Goal: Information Seeking & Learning: Learn about a topic

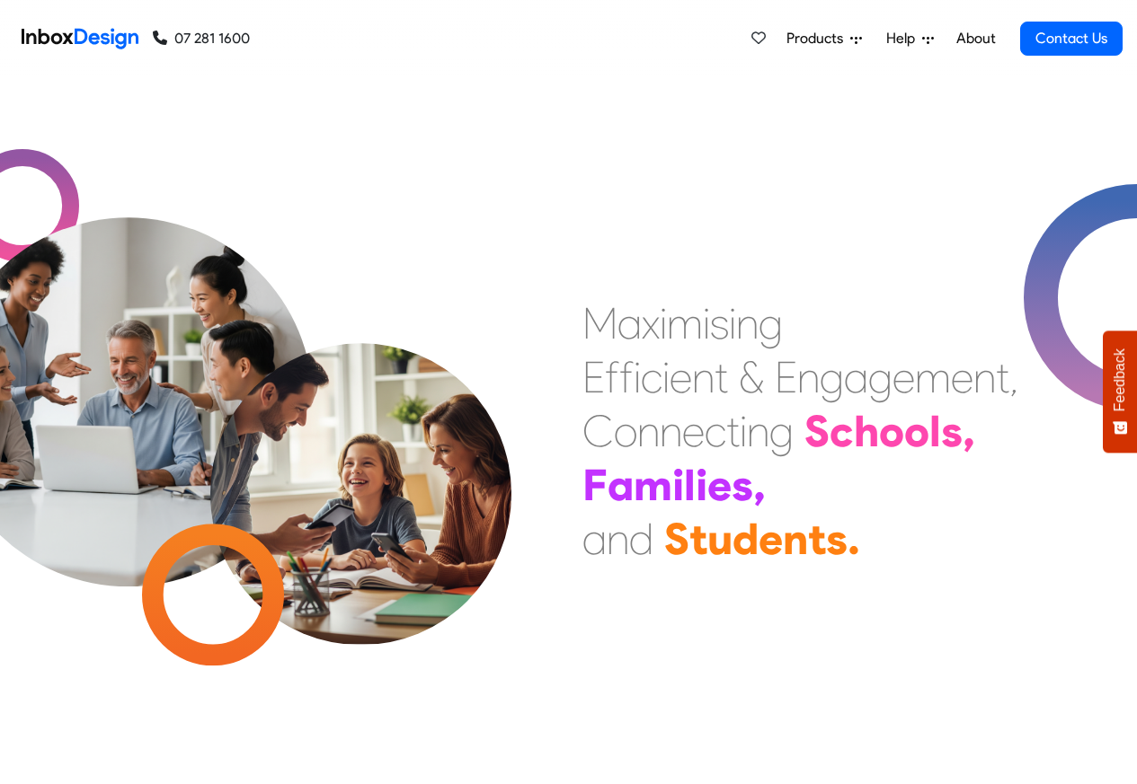
click at [813, 39] on span "Products" at bounding box center [818, 39] width 64 height 22
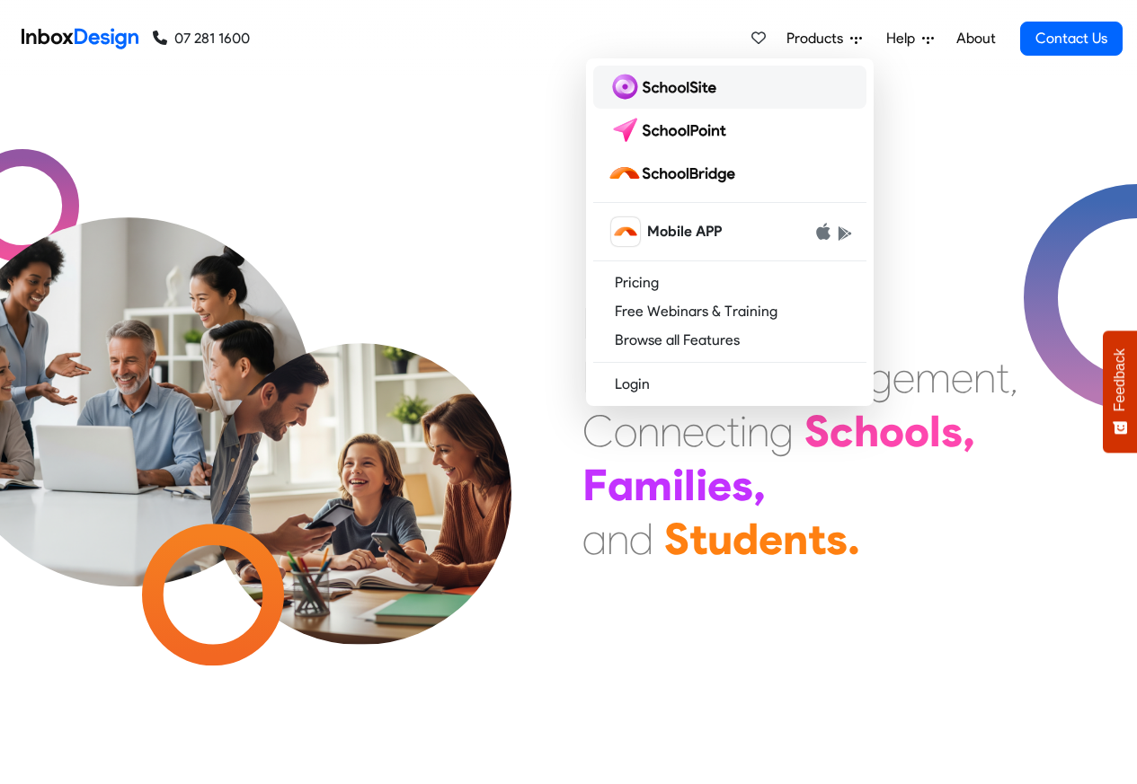
click at [658, 90] on img at bounding box center [665, 87] width 116 height 29
click at [661, 127] on img at bounding box center [670, 130] width 127 height 29
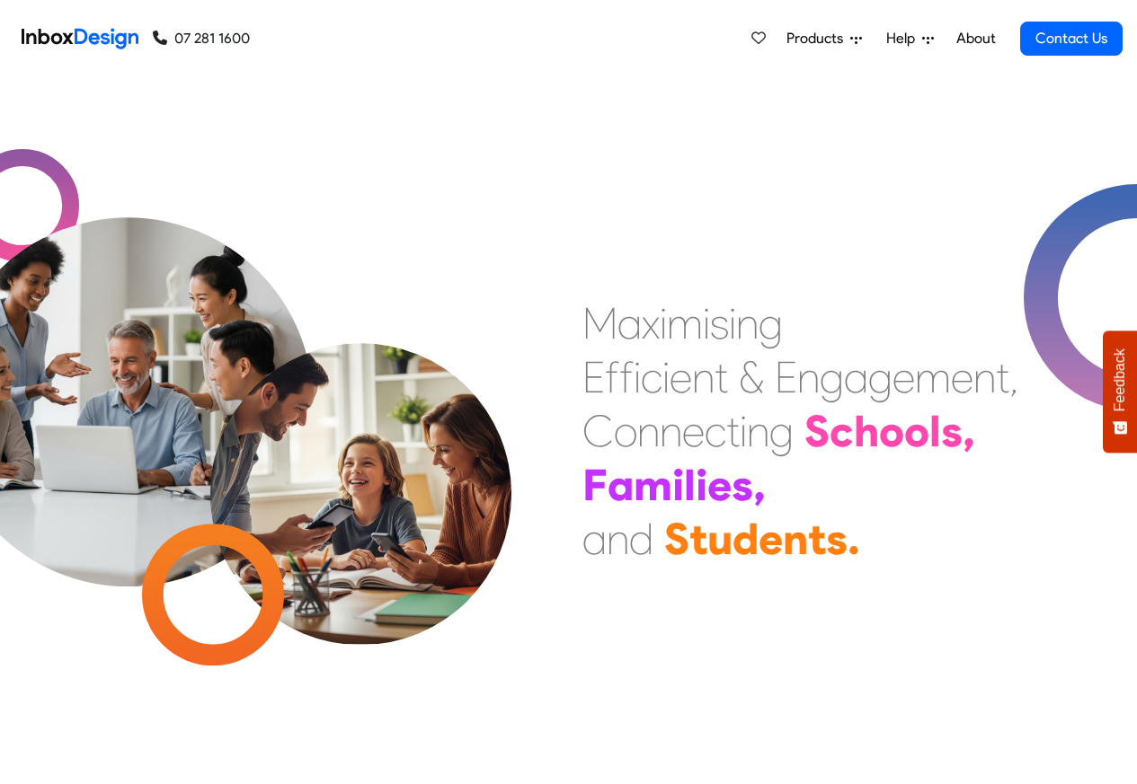
click at [804, 39] on span "Products" at bounding box center [818, 39] width 64 height 22
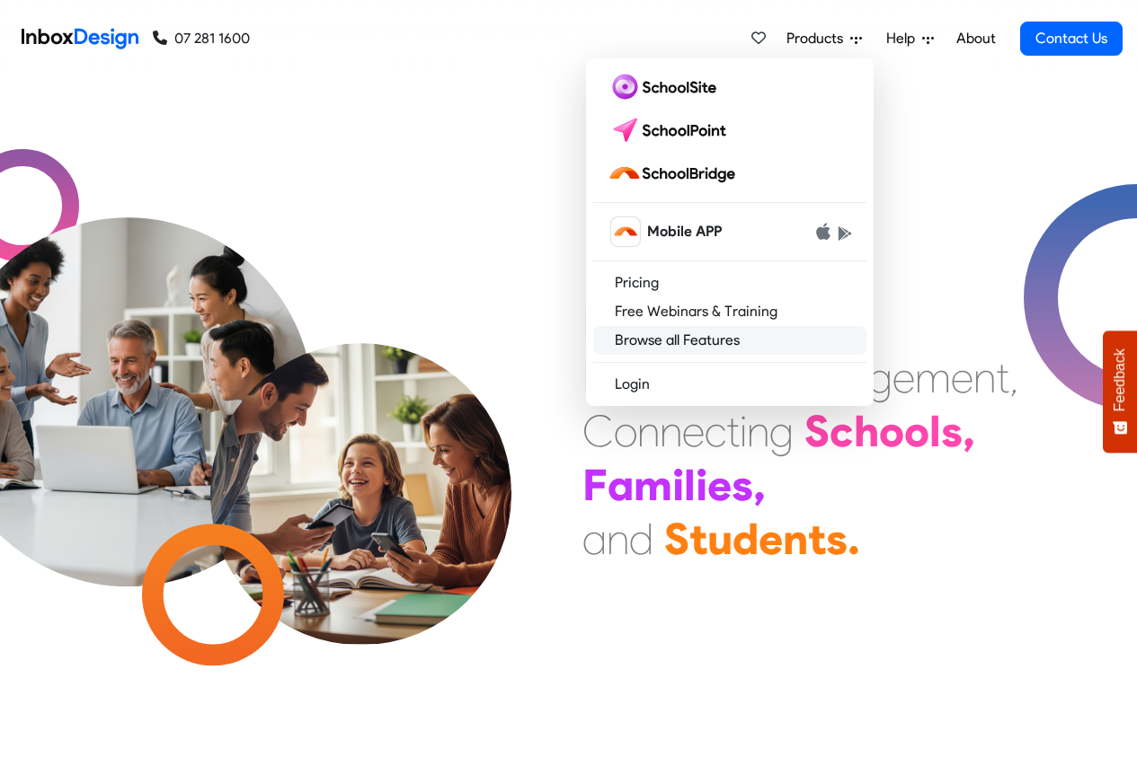
click at [648, 341] on link "Browse all Features" at bounding box center [729, 340] width 273 height 29
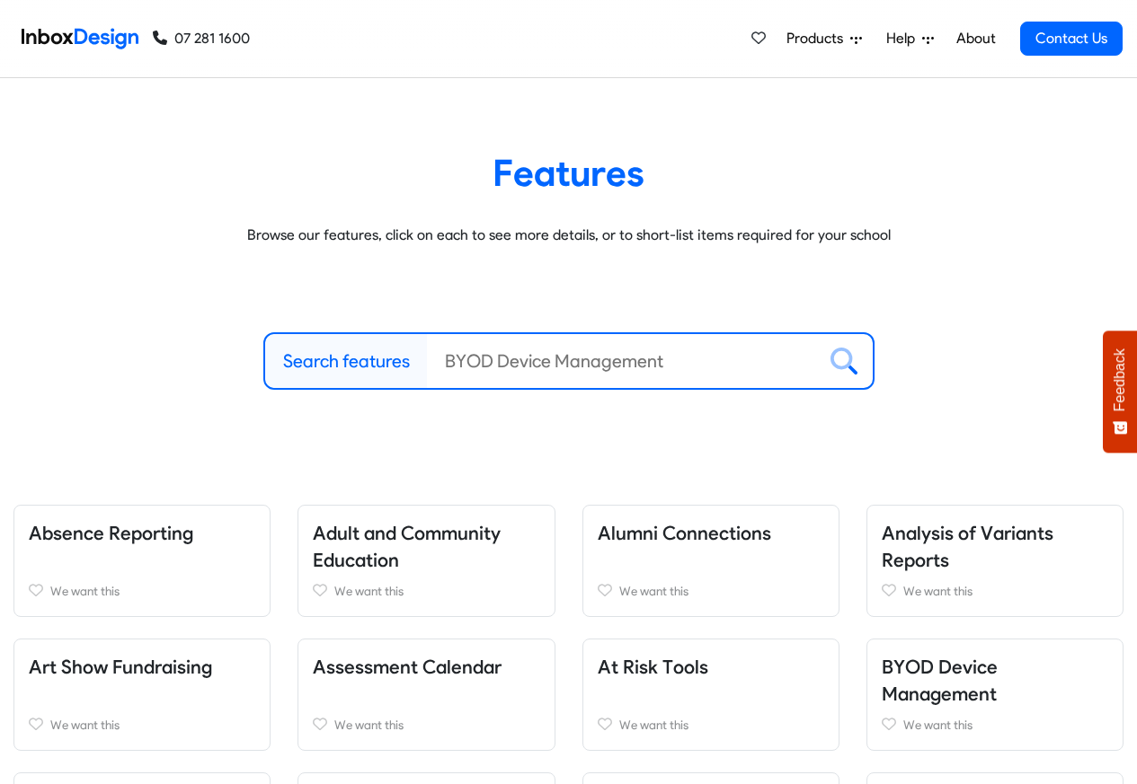
click at [328, 362] on label "Search features" at bounding box center [346, 361] width 127 height 27
click at [427, 362] on input "Search features" at bounding box center [621, 361] width 389 height 54
paste input "schoolpoint"
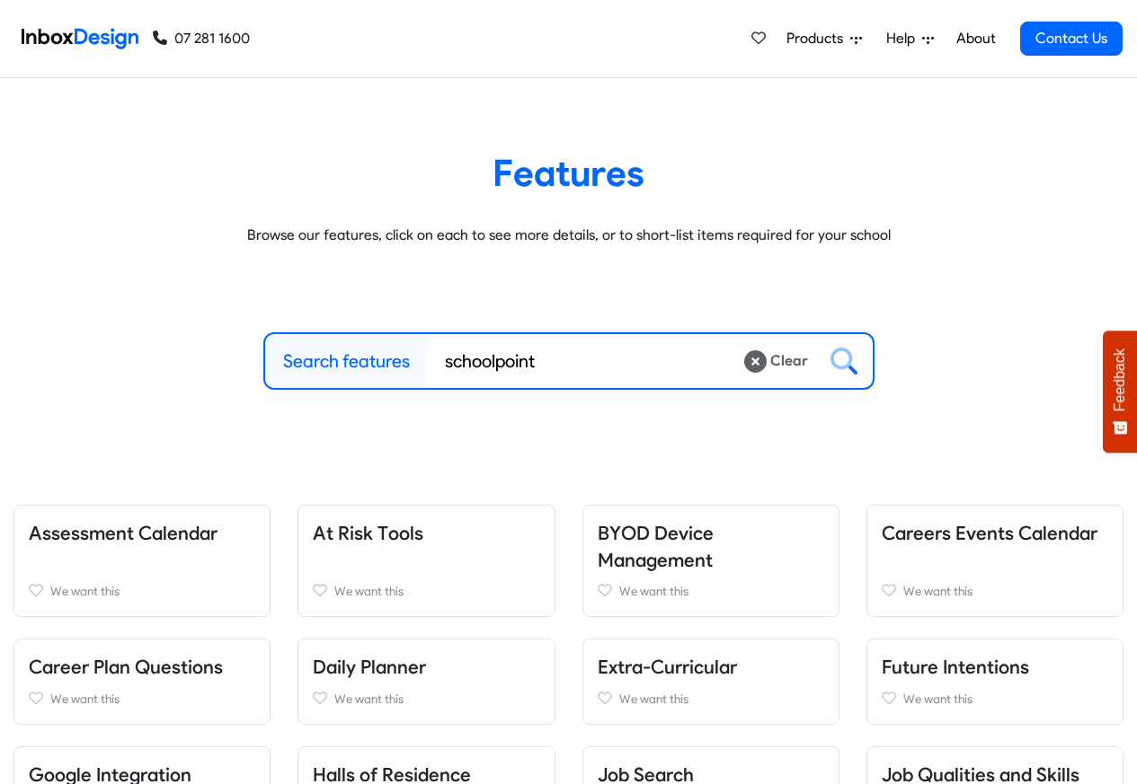
type input "schoolpoint"
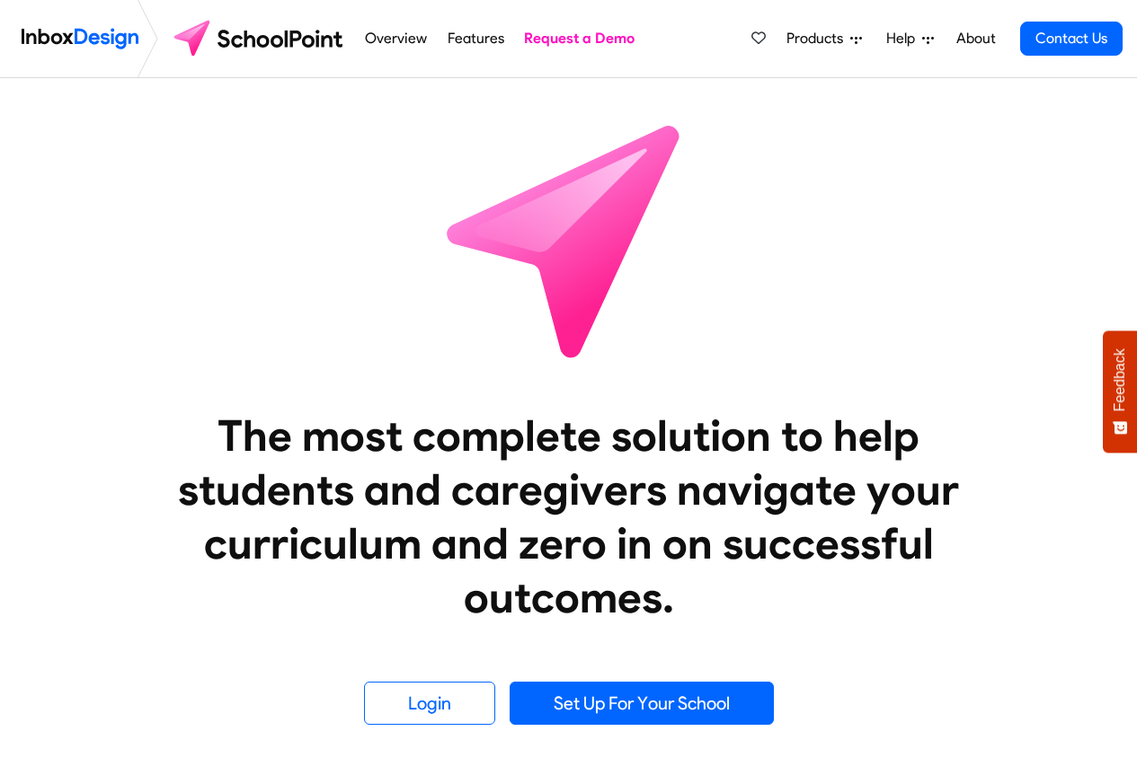
click at [917, 39] on span "Help" at bounding box center [904, 39] width 36 height 22
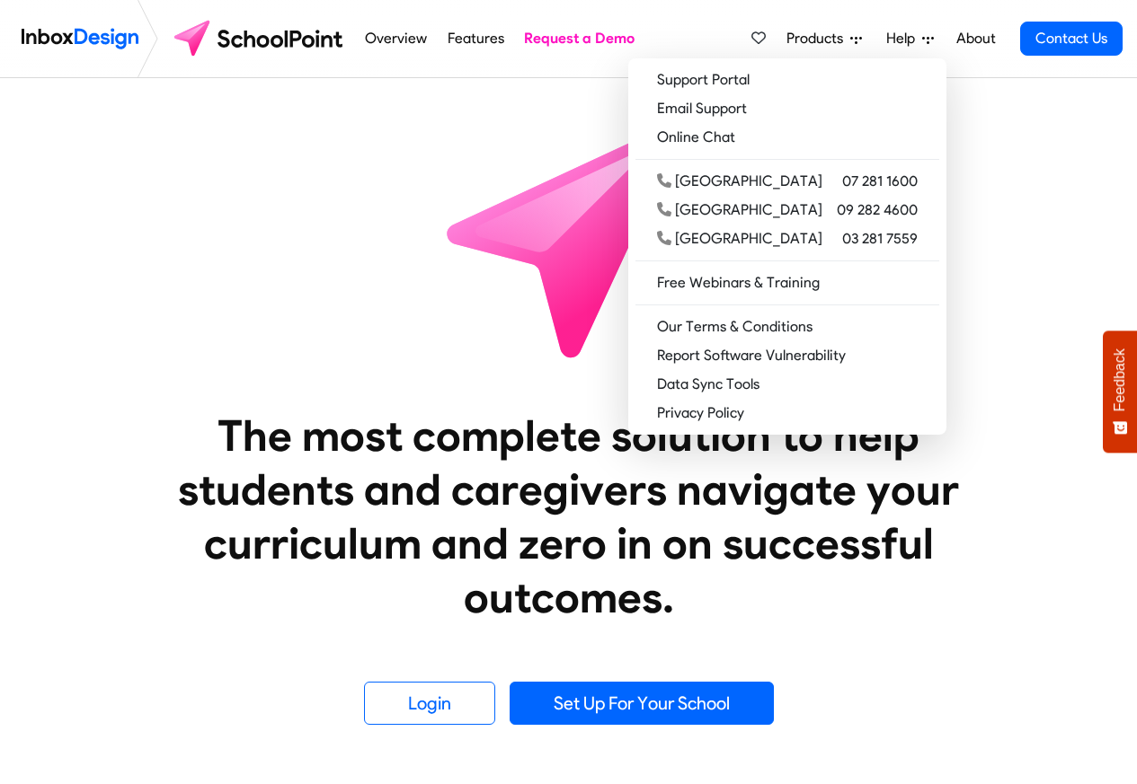
click at [955, 39] on link "About" at bounding box center [975, 39] width 49 height 36
